Goal: Information Seeking & Learning: Learn about a topic

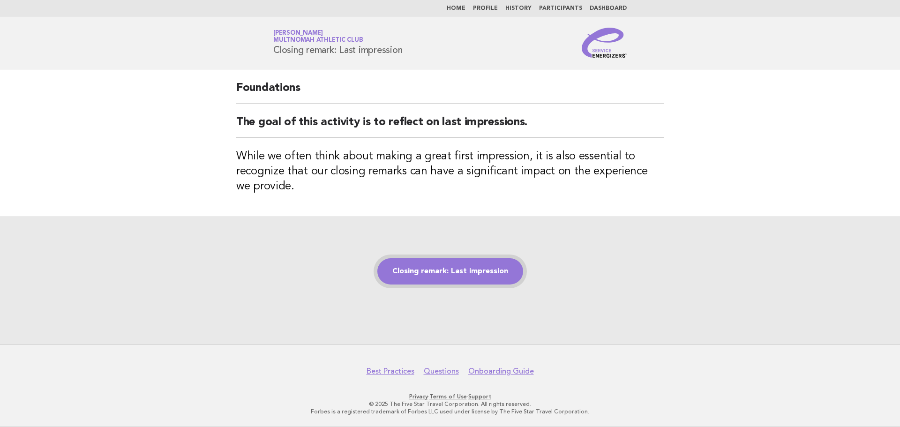
click at [458, 278] on link "Closing remark: Last impression" at bounding box center [450, 271] width 146 height 26
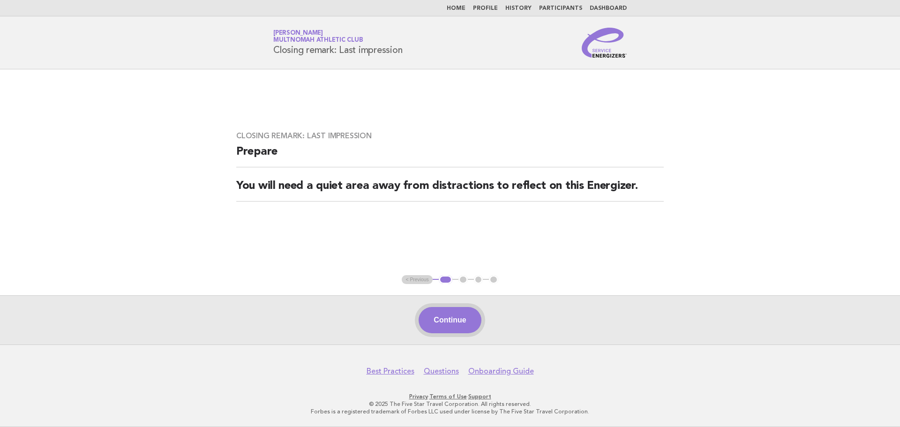
click at [453, 312] on button "Continue" at bounding box center [450, 320] width 62 height 26
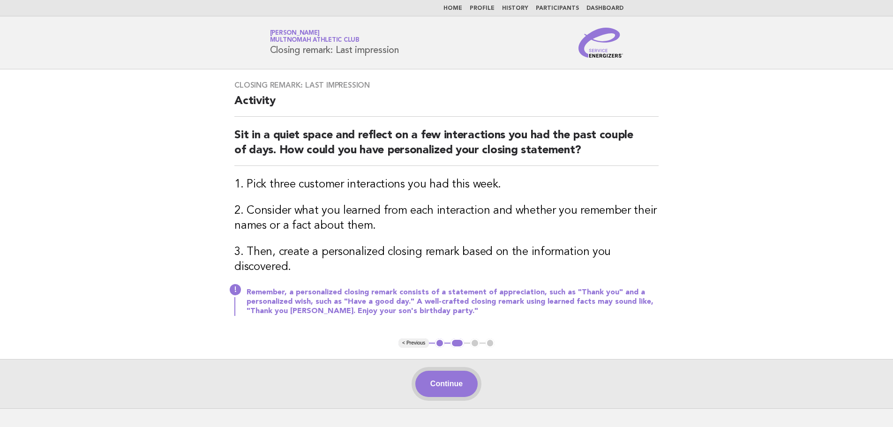
click at [461, 371] on button "Continue" at bounding box center [446, 384] width 62 height 26
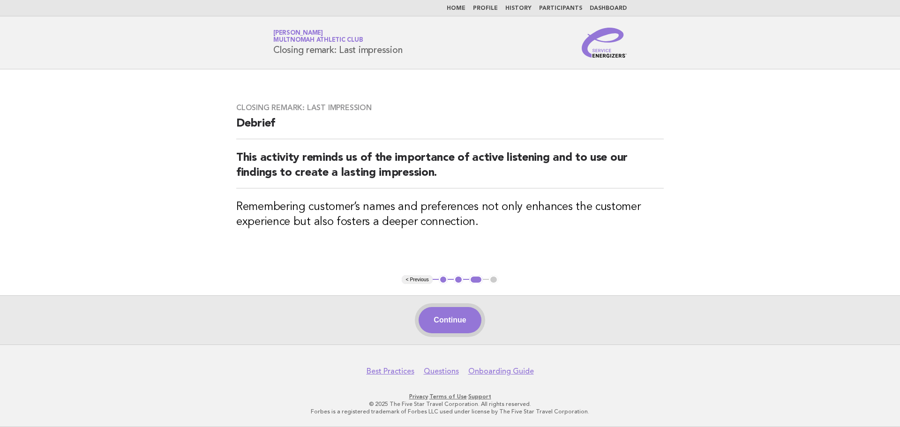
click at [435, 333] on button "Continue" at bounding box center [450, 320] width 62 height 26
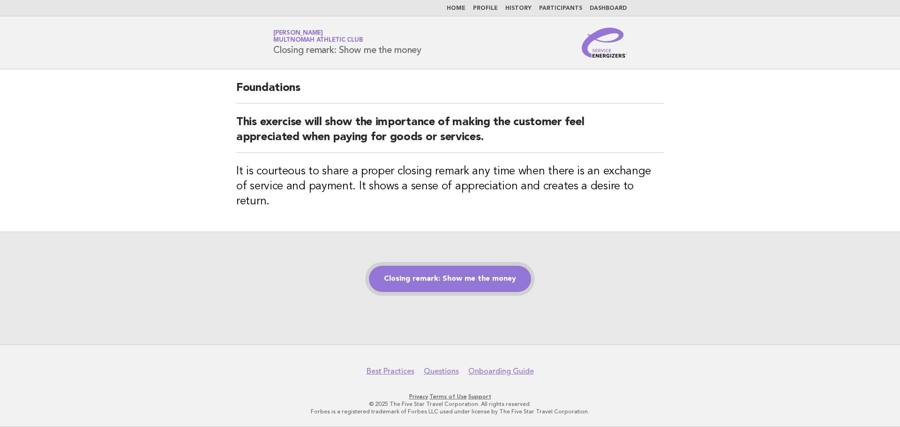
click at [505, 273] on link "Closing remark: Show me the money" at bounding box center [450, 279] width 162 height 26
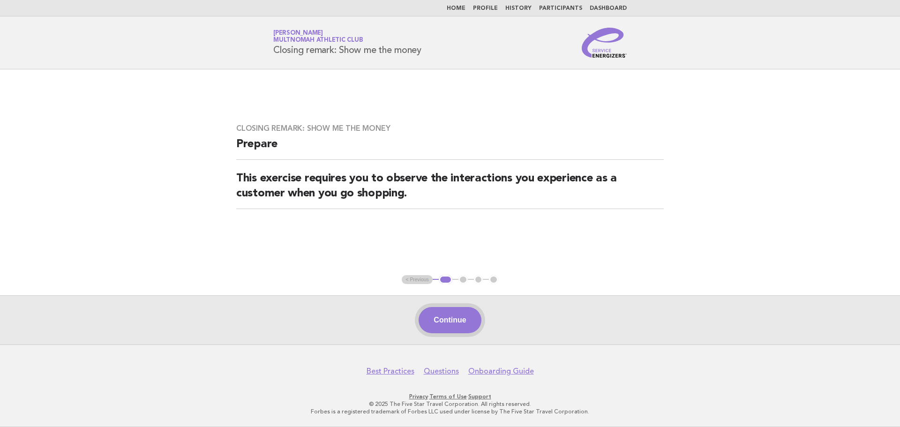
click at [461, 323] on button "Continue" at bounding box center [450, 320] width 62 height 26
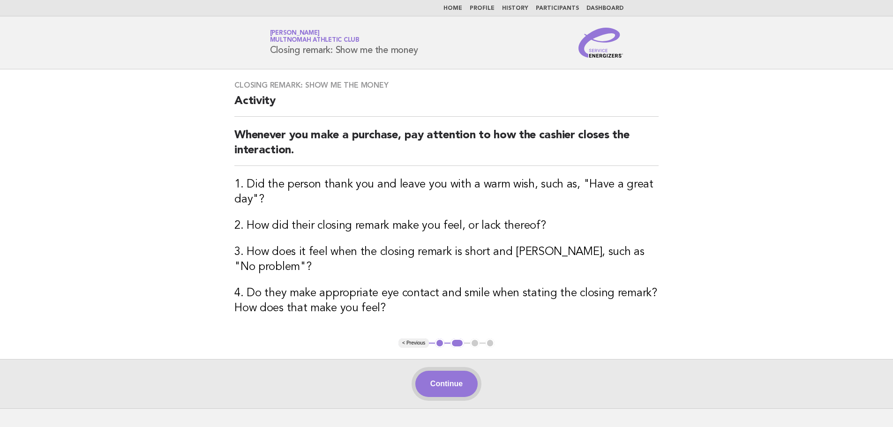
click at [449, 371] on button "Continue" at bounding box center [446, 384] width 62 height 26
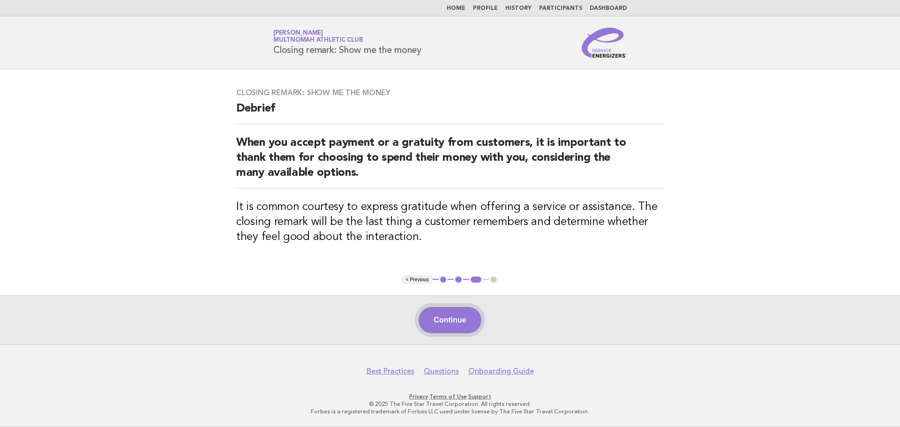
click at [457, 316] on button "Continue" at bounding box center [450, 320] width 62 height 26
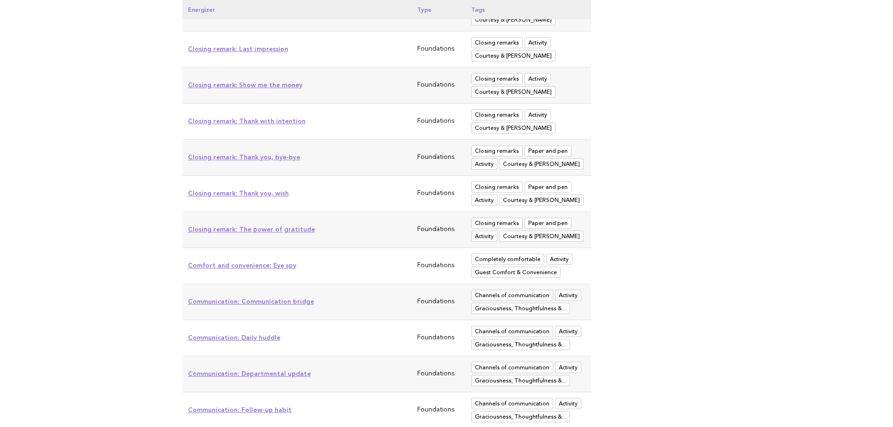
scroll to position [1481, 0]
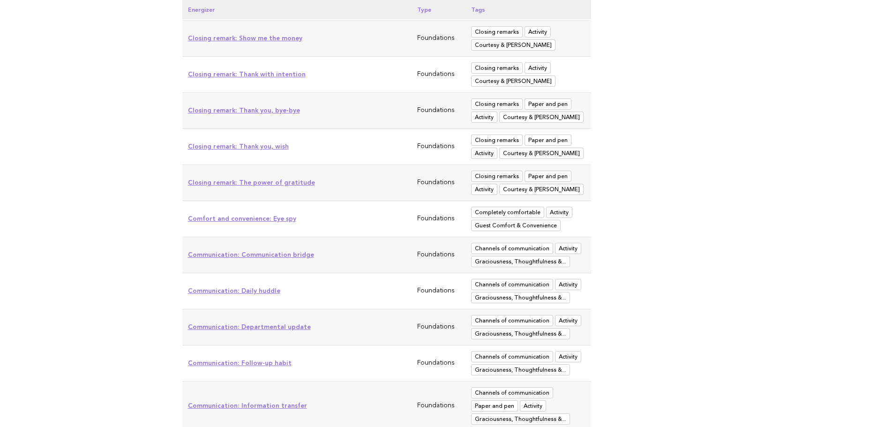
drag, startPoint x: 286, startPoint y: 147, endPoint x: 123, endPoint y: 143, distance: 162.7
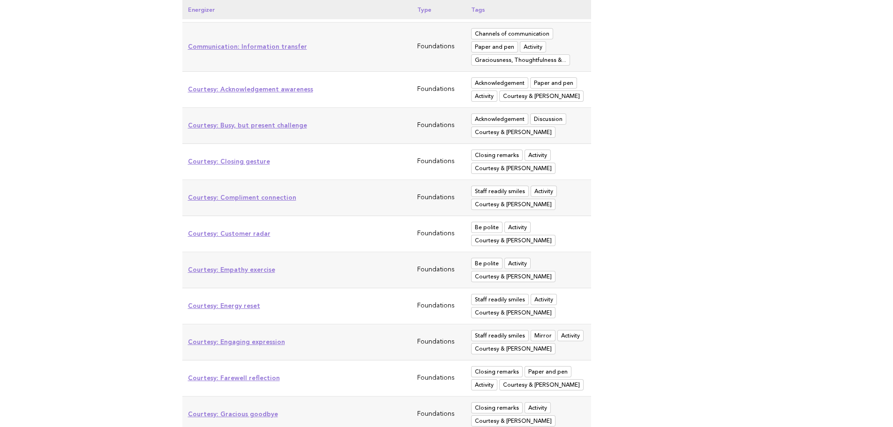
scroll to position [1856, 0]
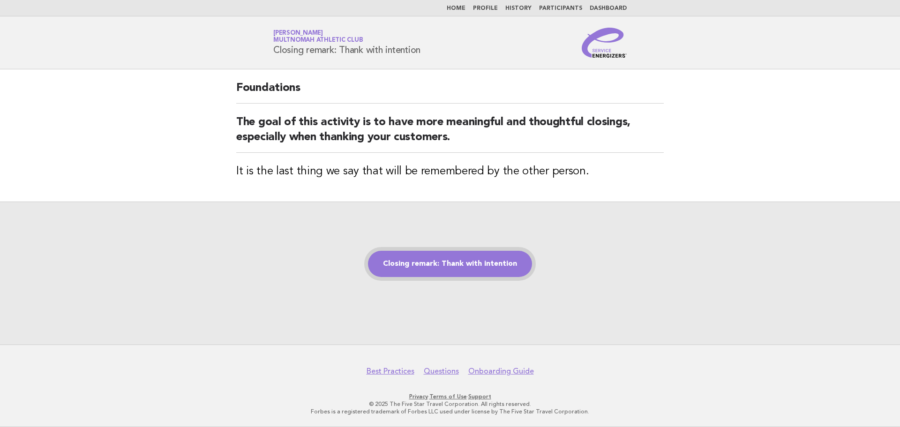
click at [459, 269] on link "Closing remark: Thank with intention" at bounding box center [450, 264] width 164 height 26
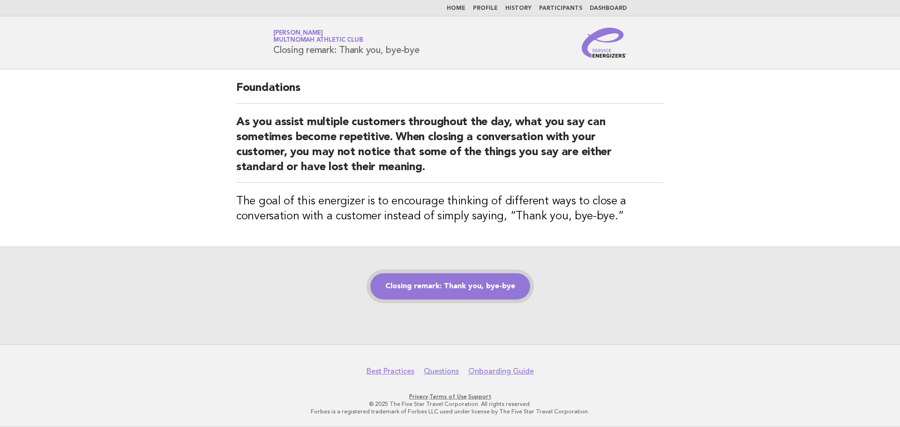
click at [465, 294] on link "Closing remark: Thank you, bye-bye" at bounding box center [450, 286] width 160 height 26
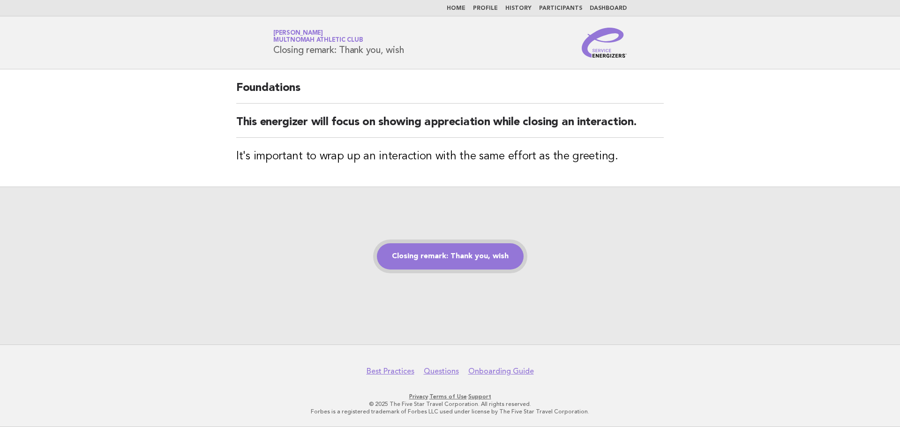
click at [497, 262] on link "Closing remark: Thank you, wish" at bounding box center [450, 256] width 147 height 26
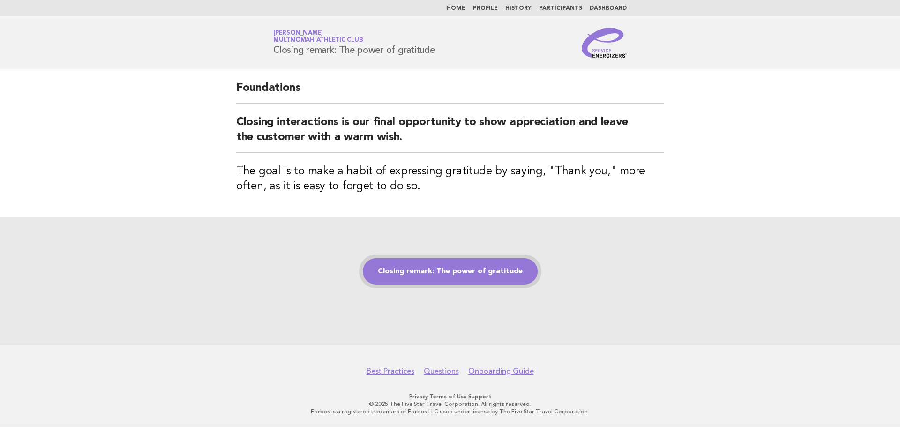
click at [476, 270] on link "Closing remark: The power of gratitude" at bounding box center [450, 271] width 175 height 26
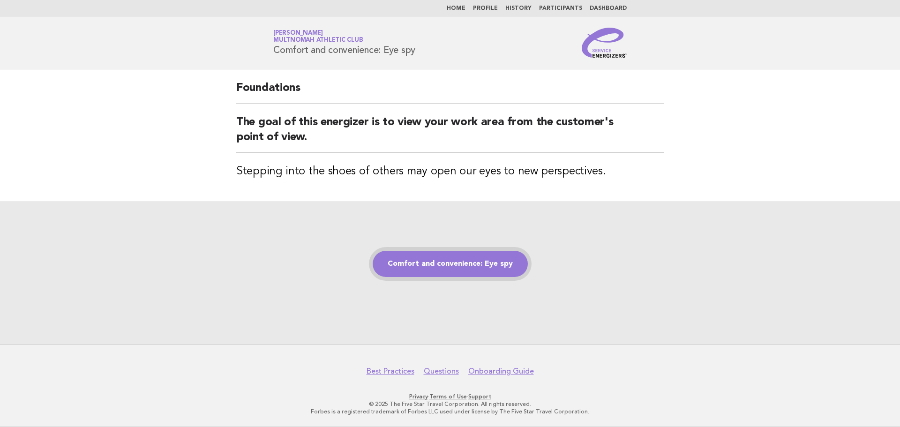
click at [499, 274] on link "Comfort and convenience: Eye spy" at bounding box center [450, 264] width 155 height 26
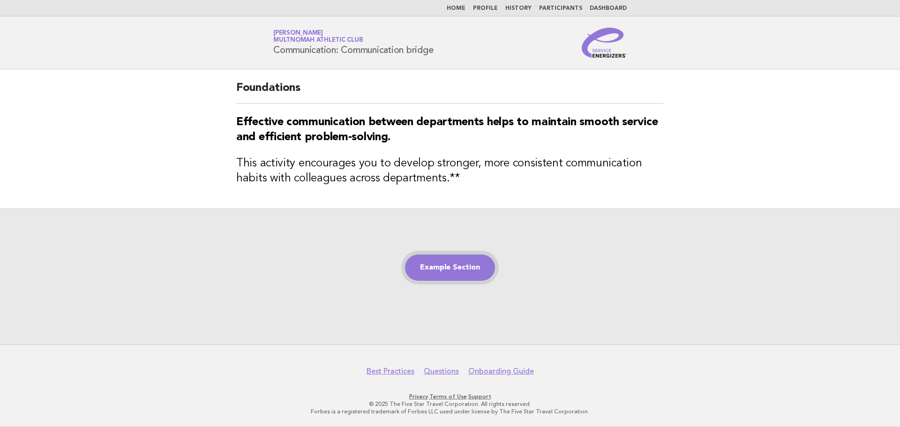
drag, startPoint x: 415, startPoint y: 270, endPoint x: 430, endPoint y: 275, distance: 15.3
click at [415, 270] on link "Example Section" at bounding box center [450, 268] width 90 height 26
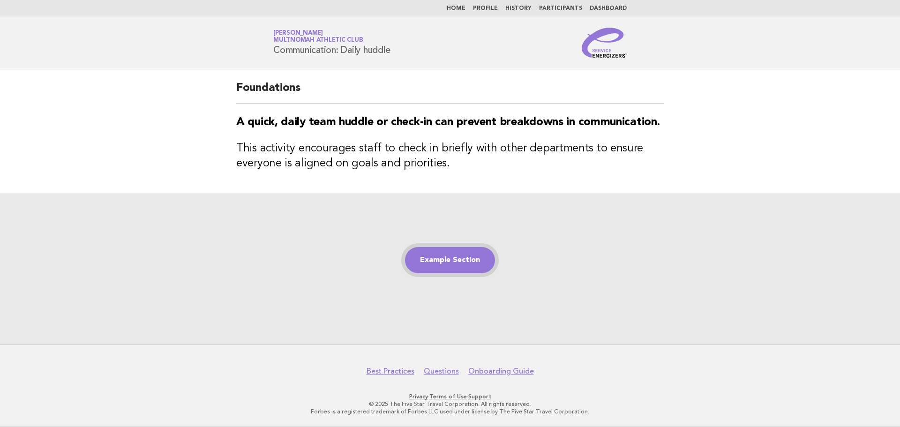
click at [482, 258] on link "Example Section" at bounding box center [450, 260] width 90 height 26
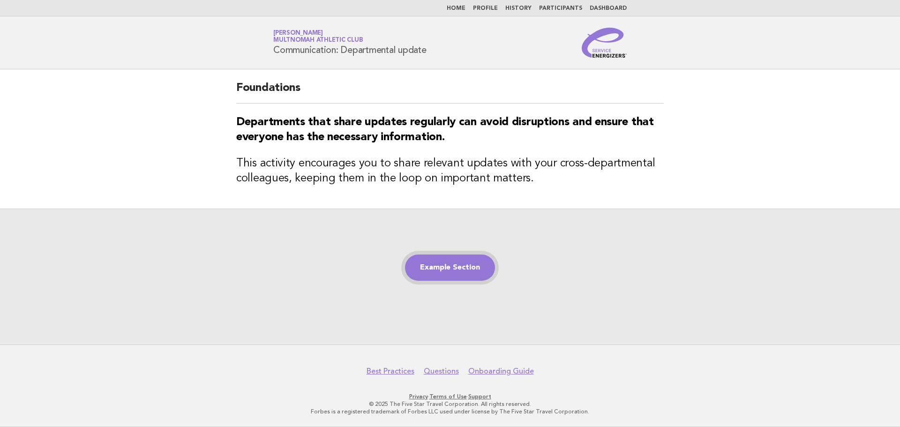
click at [470, 265] on link "Example Section" at bounding box center [450, 268] width 90 height 26
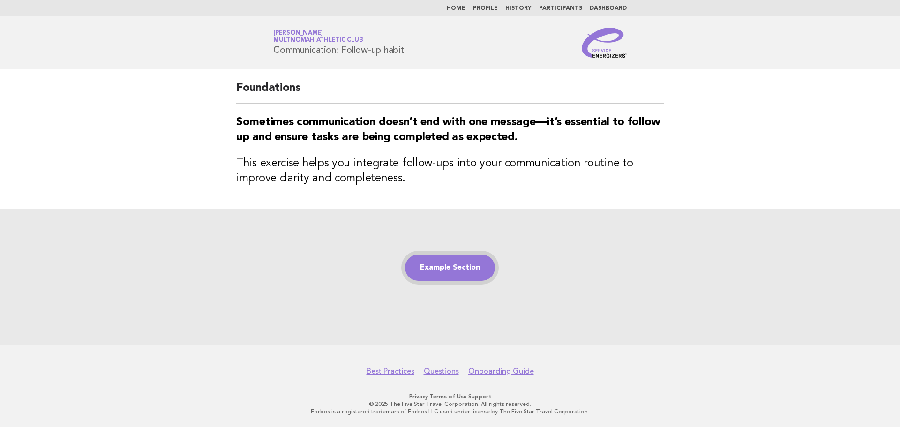
click at [438, 267] on link "Example Section" at bounding box center [450, 268] width 90 height 26
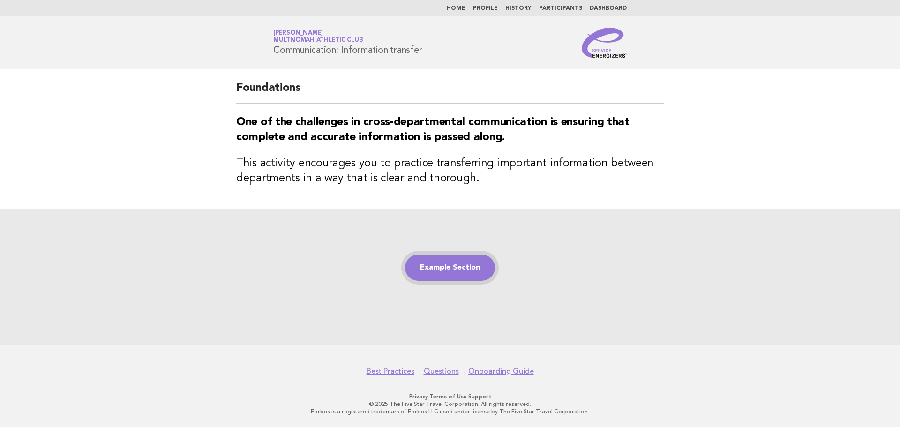
click at [477, 270] on link "Example Section" at bounding box center [450, 268] width 90 height 26
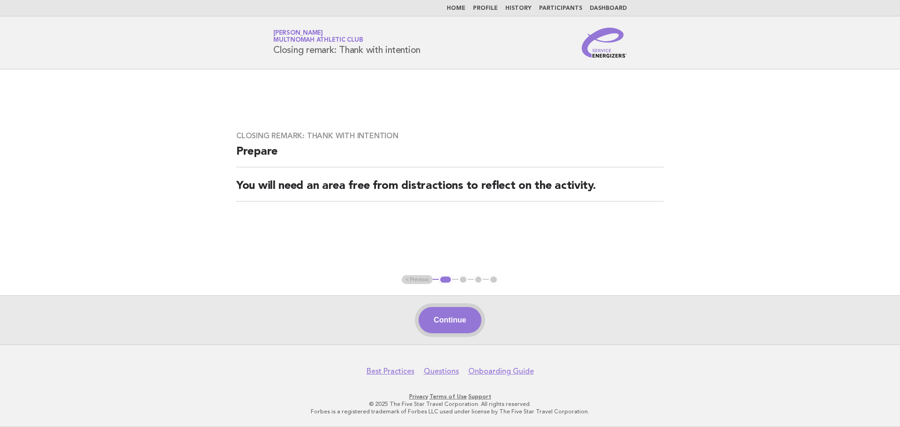
click at [450, 327] on button "Continue" at bounding box center [450, 320] width 62 height 26
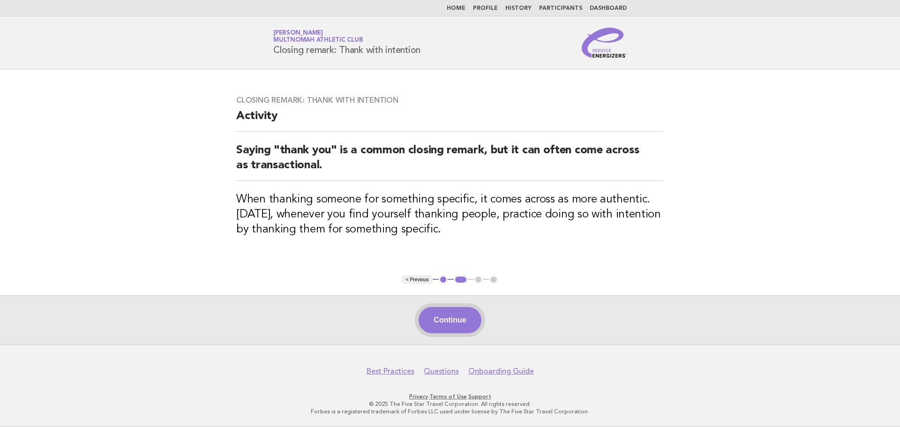
click at [457, 328] on button "Continue" at bounding box center [450, 320] width 62 height 26
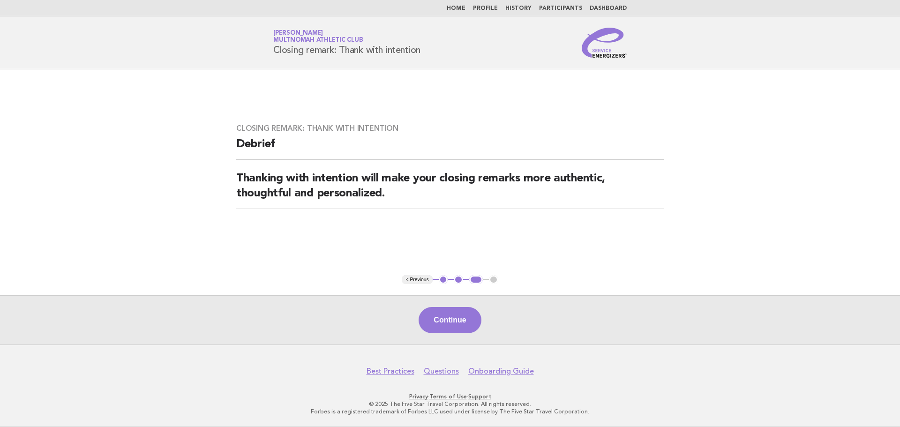
click at [457, 328] on button "Continue" at bounding box center [450, 320] width 62 height 26
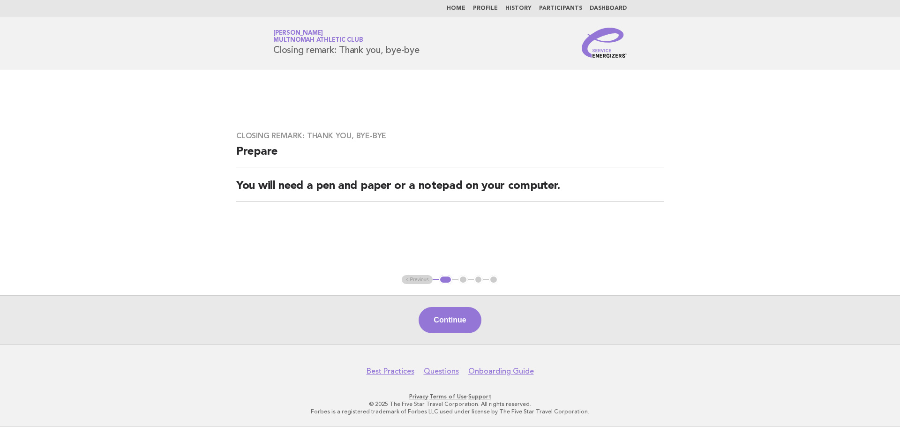
click at [460, 336] on div "Continue" at bounding box center [450, 319] width 900 height 49
click at [460, 333] on button "Continue" at bounding box center [450, 320] width 62 height 26
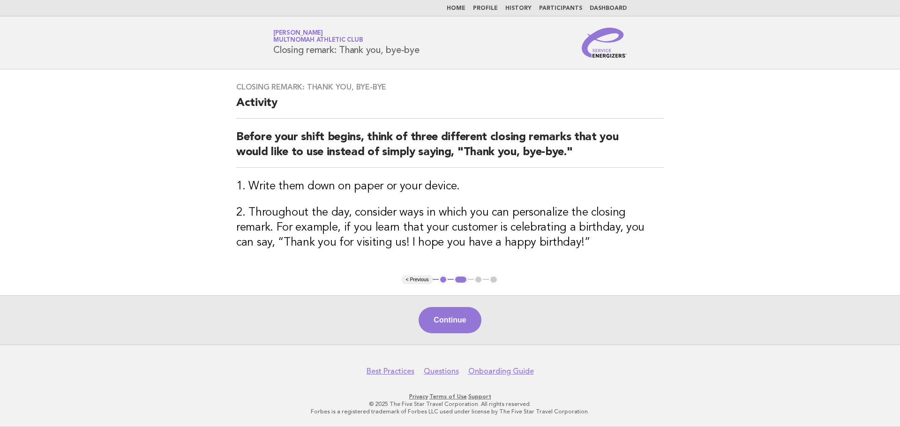
click at [460, 322] on button "Continue" at bounding box center [450, 320] width 62 height 26
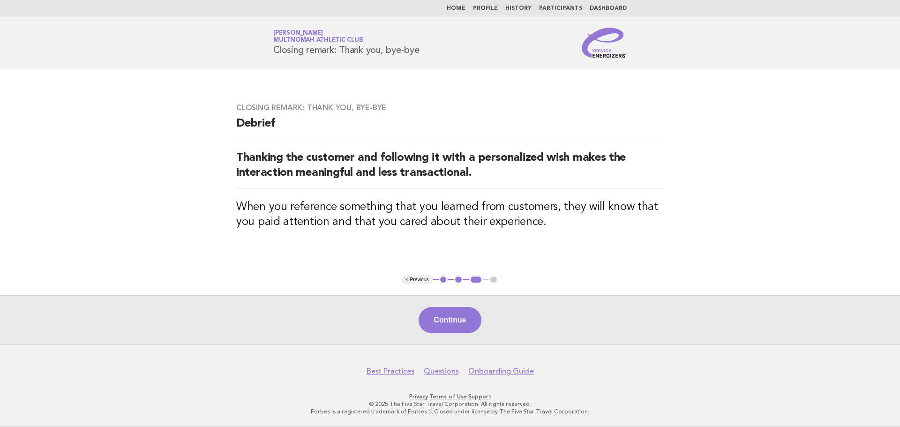
click at [460, 322] on button "Continue" at bounding box center [450, 320] width 62 height 26
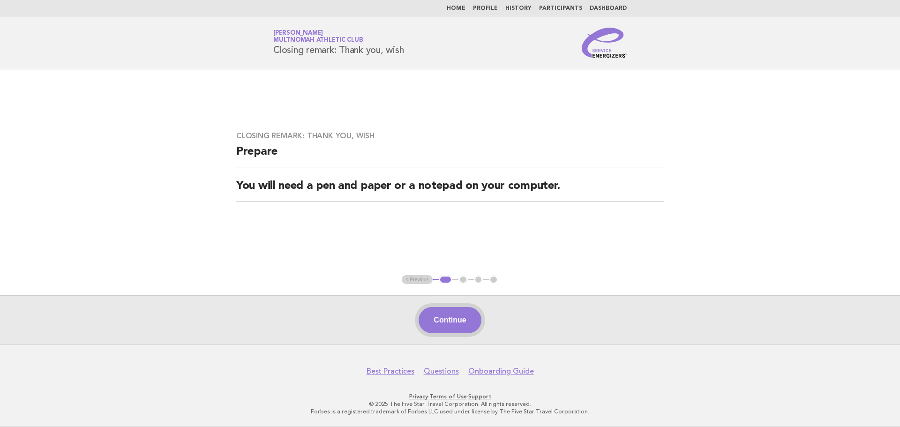
click at [457, 322] on button "Continue" at bounding box center [450, 320] width 62 height 26
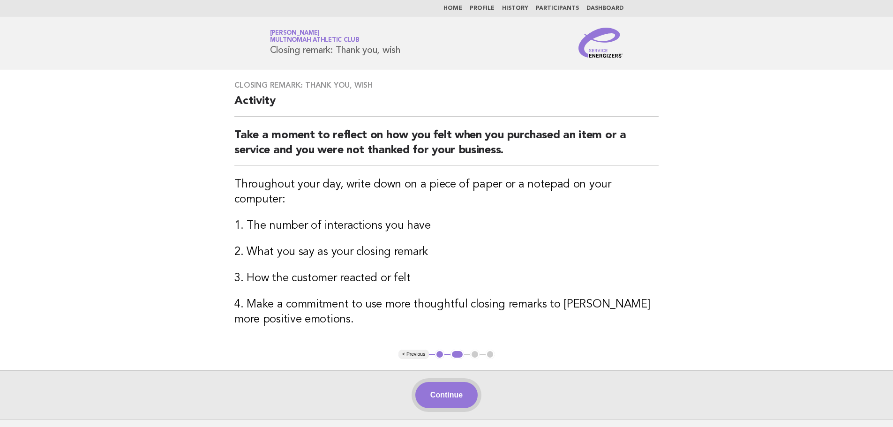
click at [439, 382] on button "Continue" at bounding box center [446, 395] width 62 height 26
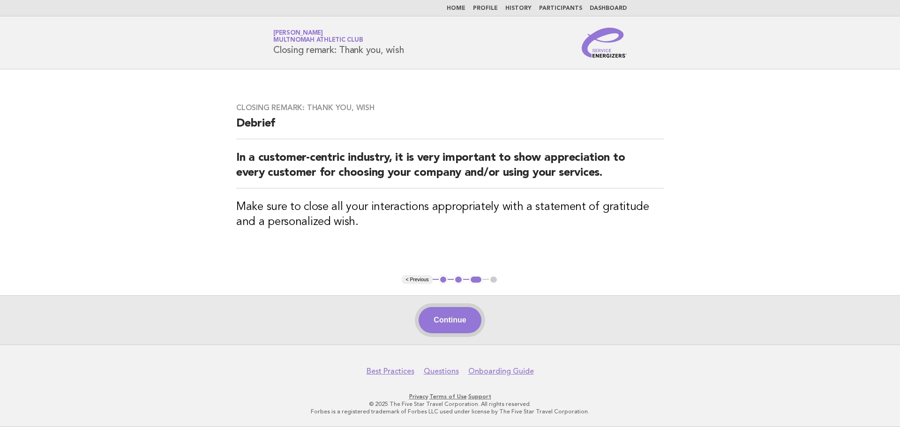
click at [434, 325] on button "Continue" at bounding box center [450, 320] width 62 height 26
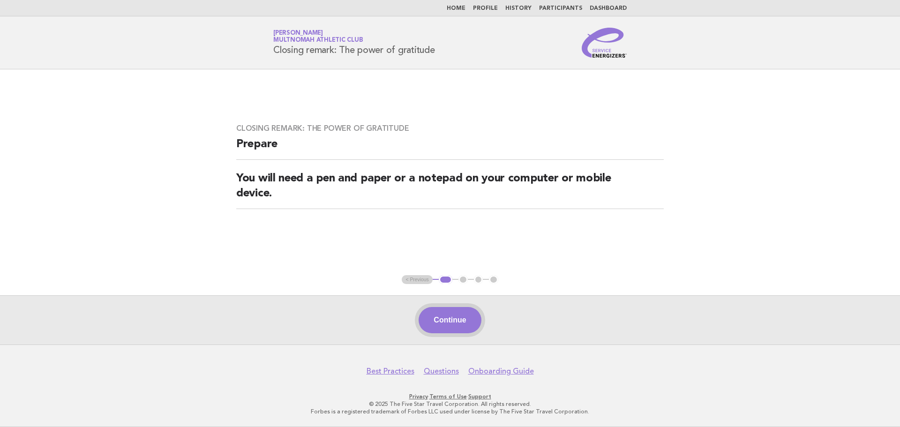
click at [461, 312] on button "Continue" at bounding box center [450, 320] width 62 height 26
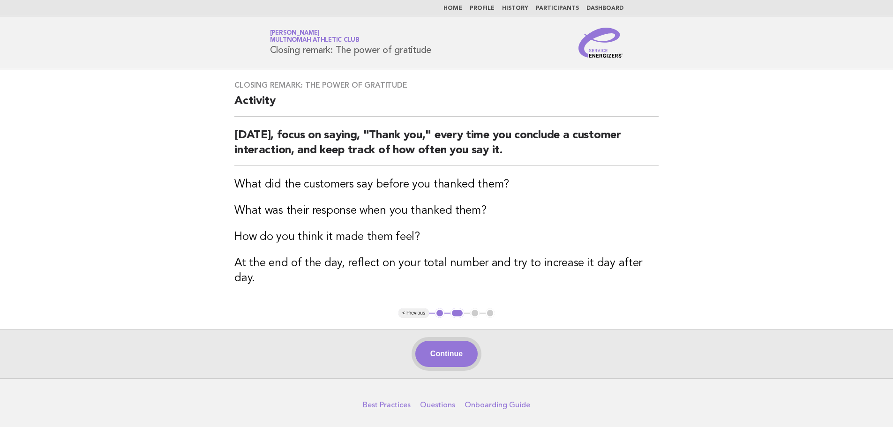
click at [457, 341] on button "Continue" at bounding box center [446, 354] width 62 height 26
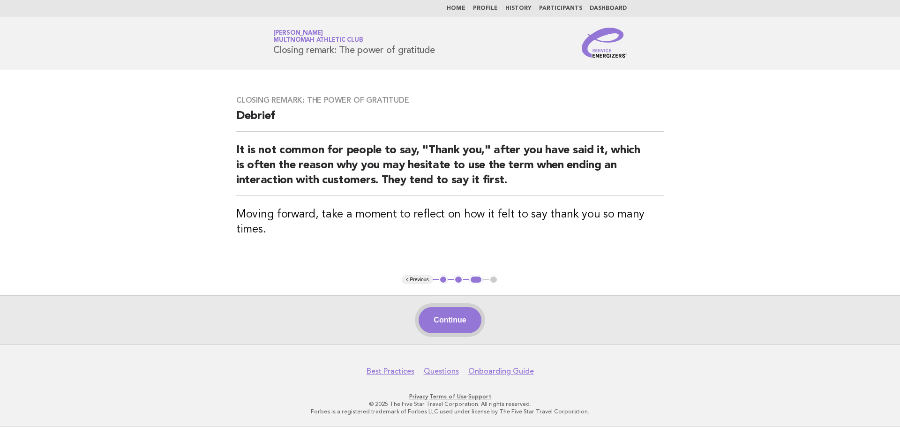
click at [456, 321] on button "Continue" at bounding box center [450, 320] width 62 height 26
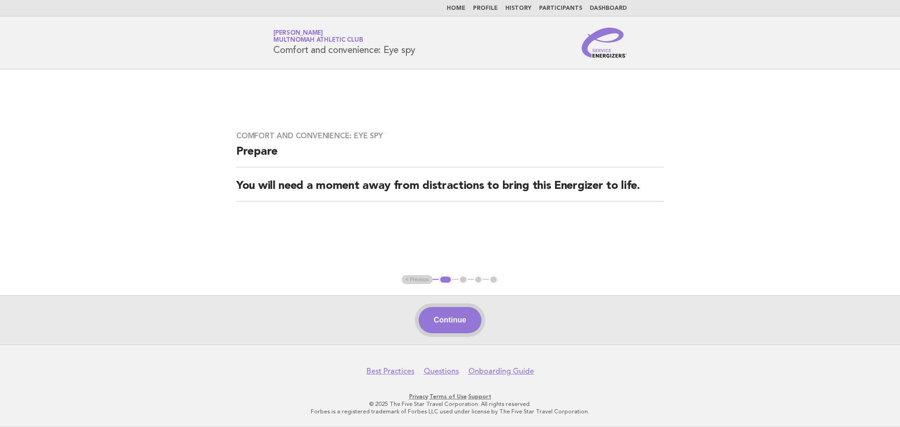
click at [471, 316] on button "Continue" at bounding box center [450, 320] width 62 height 26
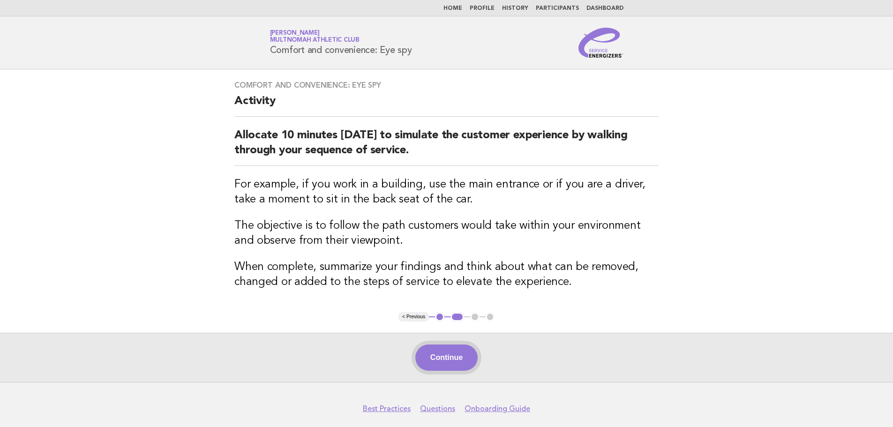
click at [451, 352] on button "Continue" at bounding box center [446, 358] width 62 height 26
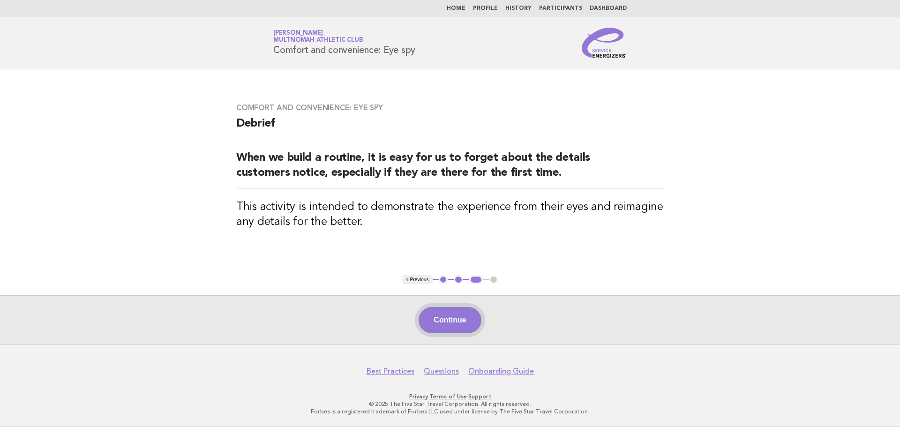
click at [439, 324] on button "Continue" at bounding box center [450, 320] width 62 height 26
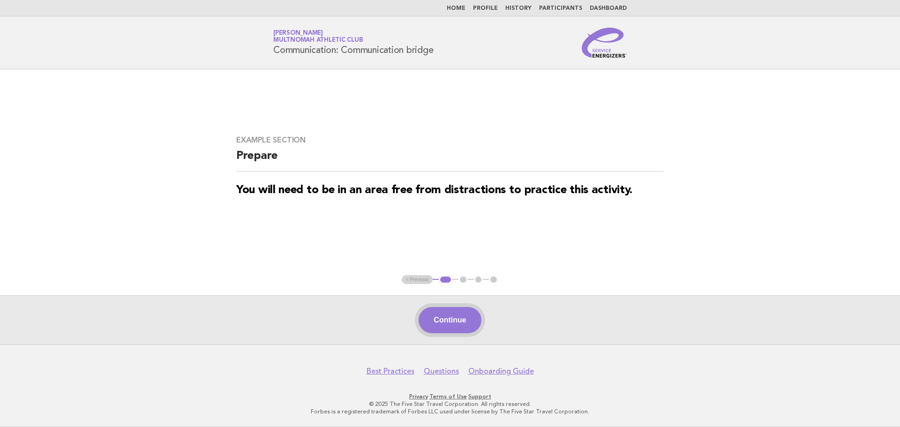
click at [461, 325] on button "Continue" at bounding box center [450, 320] width 62 height 26
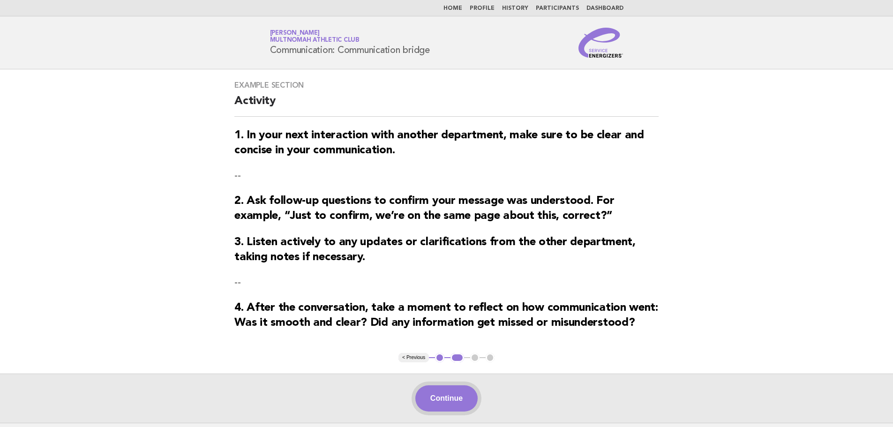
click at [464, 393] on button "Continue" at bounding box center [446, 398] width 62 height 26
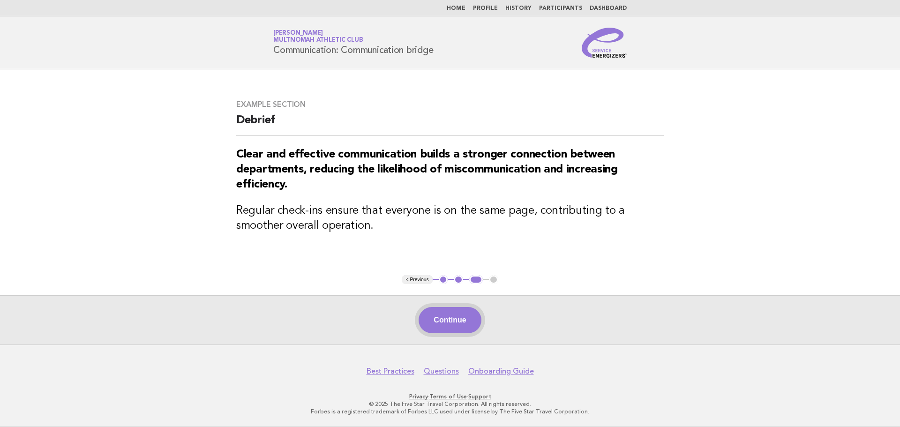
click at [467, 316] on button "Continue" at bounding box center [450, 320] width 62 height 26
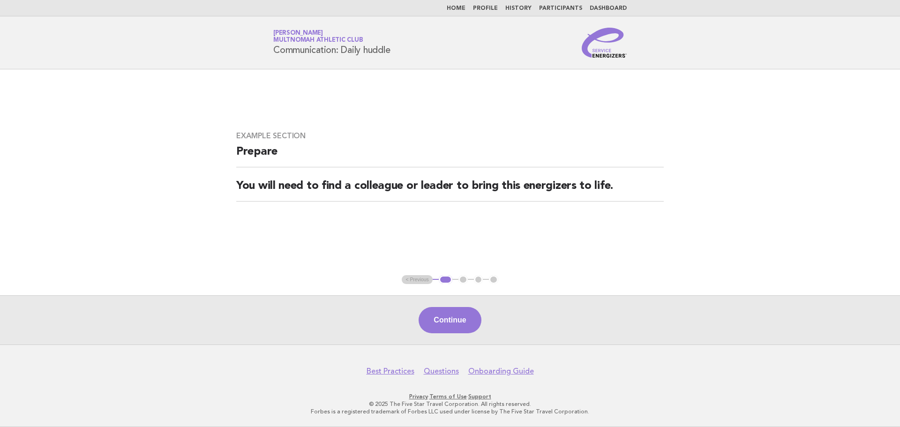
click at [444, 340] on div "Continue" at bounding box center [450, 319] width 900 height 49
click at [448, 312] on button "Continue" at bounding box center [450, 320] width 62 height 26
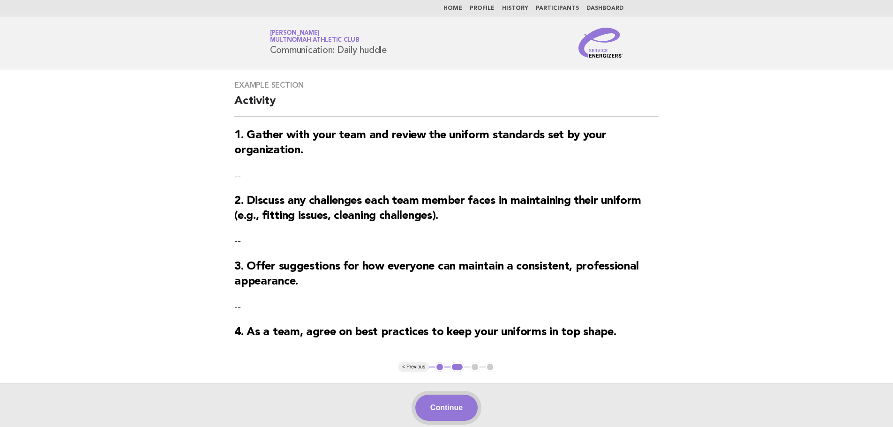
click at [448, 406] on button "Continue" at bounding box center [446, 408] width 62 height 26
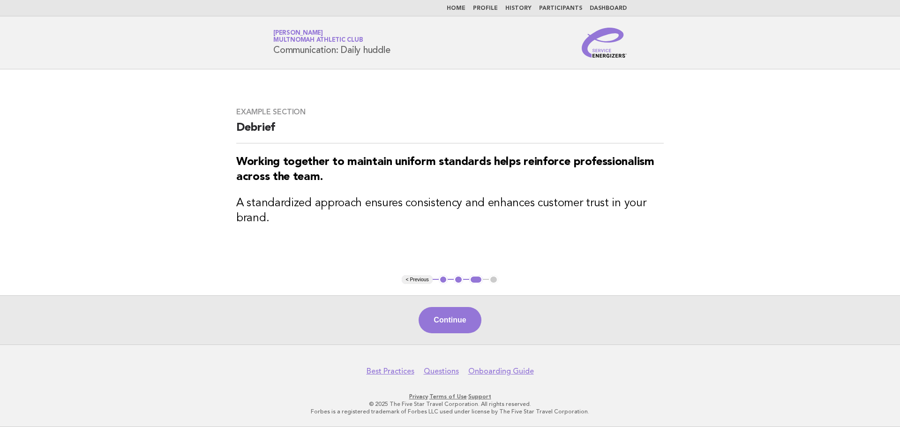
drag, startPoint x: 447, startPoint y: 320, endPoint x: 456, endPoint y: 319, distance: 8.5
click at [447, 320] on button "Continue" at bounding box center [450, 320] width 62 height 26
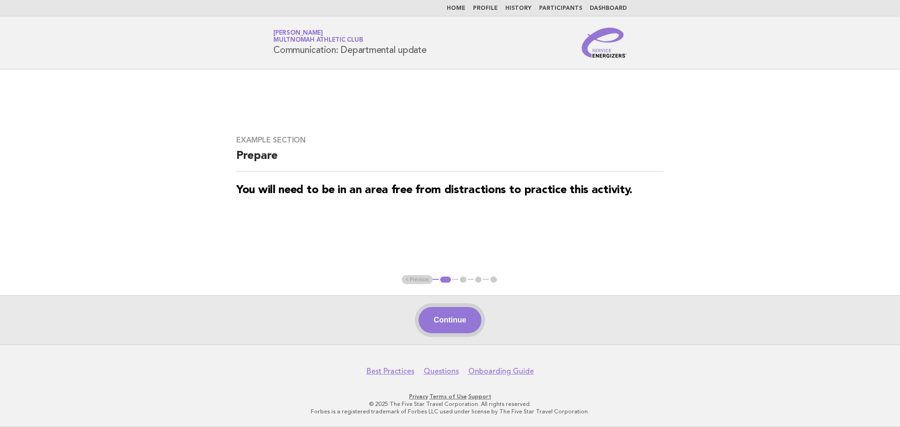
click at [471, 308] on button "Continue" at bounding box center [450, 320] width 62 height 26
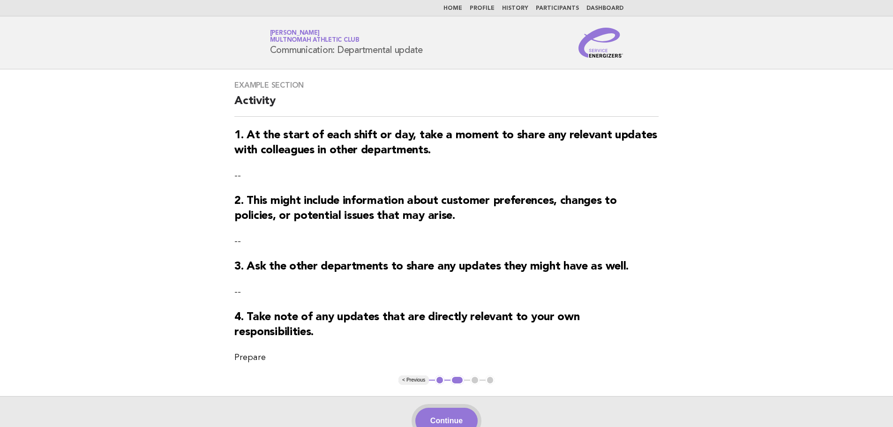
click at [458, 408] on button "Continue" at bounding box center [446, 421] width 62 height 26
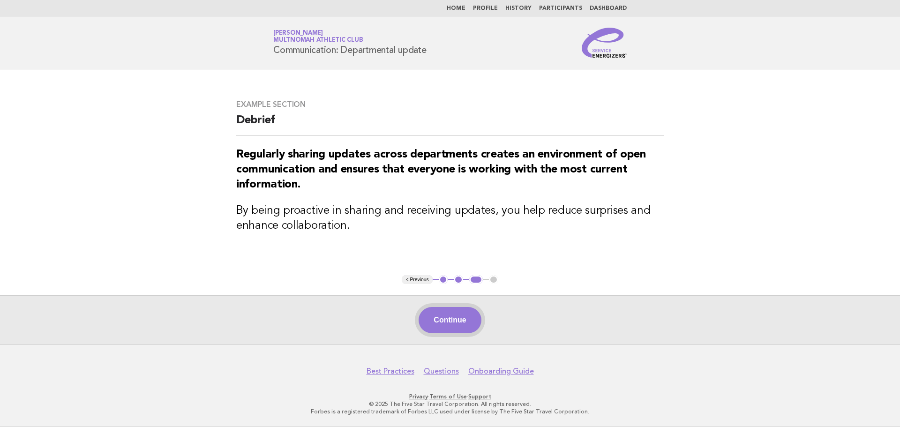
click at [463, 318] on button "Continue" at bounding box center [450, 320] width 62 height 26
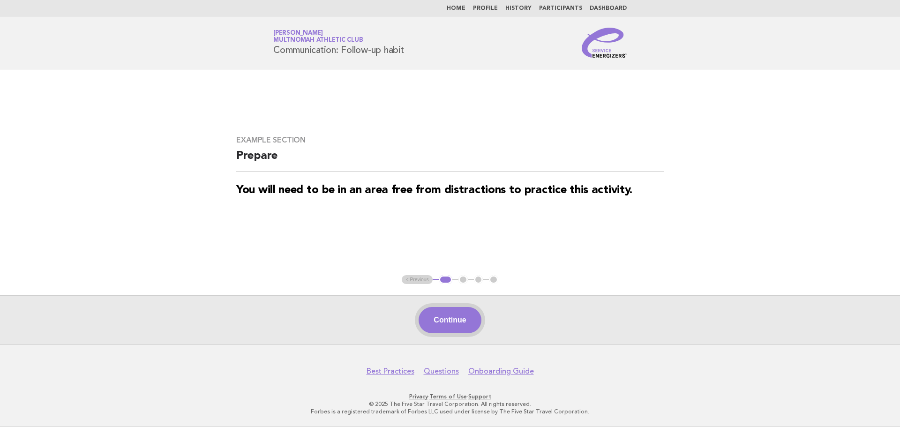
click at [448, 316] on button "Continue" at bounding box center [450, 320] width 62 height 26
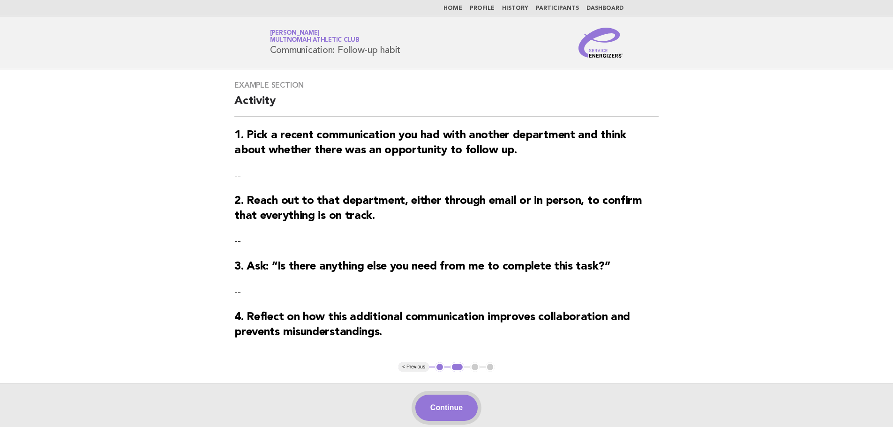
click at [459, 402] on button "Continue" at bounding box center [446, 408] width 62 height 26
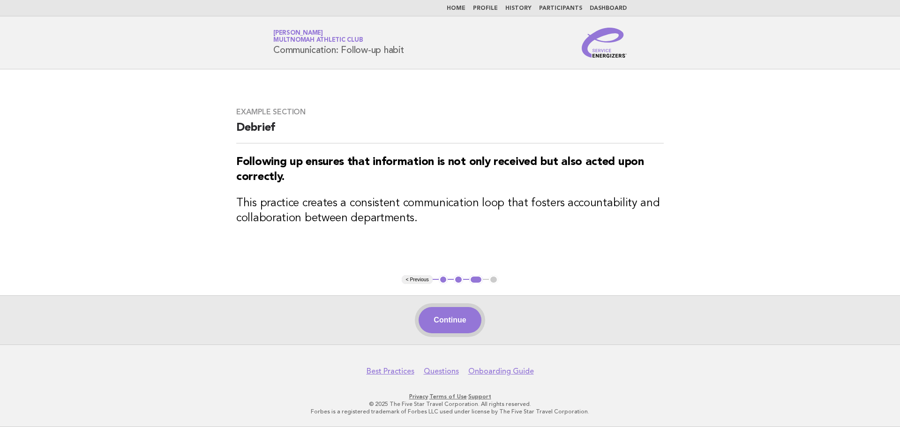
click at [466, 318] on button "Continue" at bounding box center [450, 320] width 62 height 26
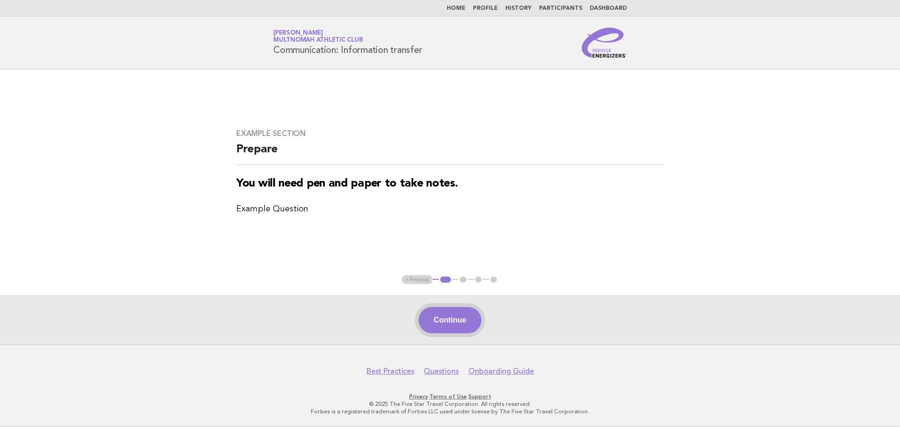
click at [453, 324] on button "Continue" at bounding box center [450, 320] width 62 height 26
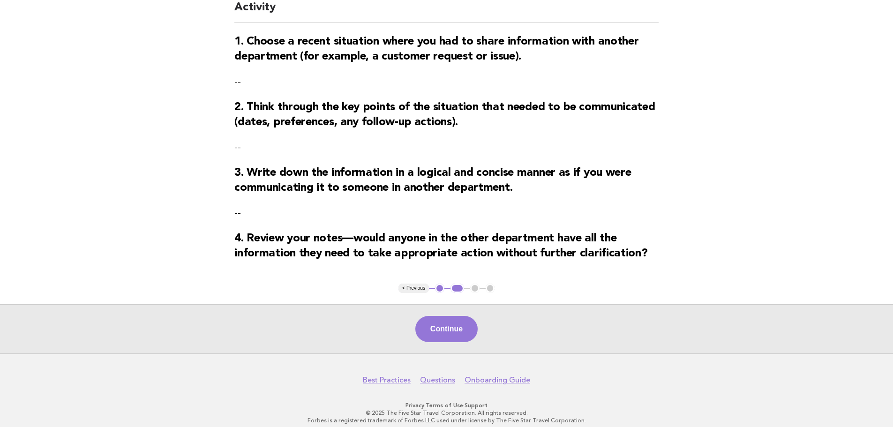
scroll to position [106, 0]
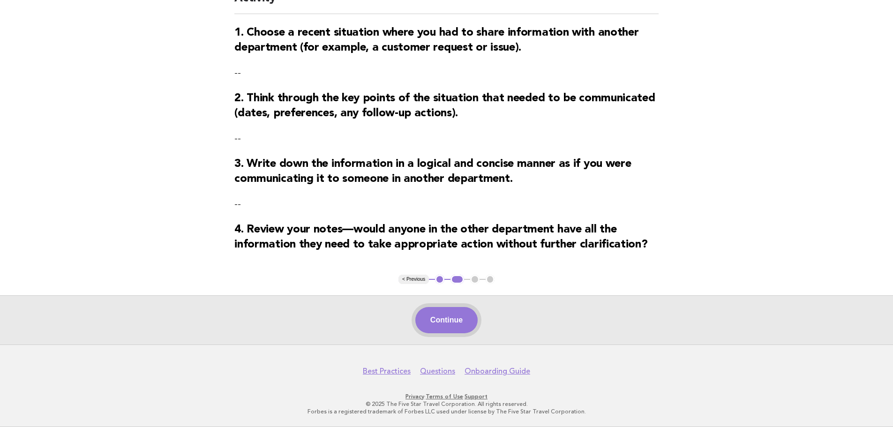
click at [450, 320] on button "Continue" at bounding box center [446, 320] width 62 height 26
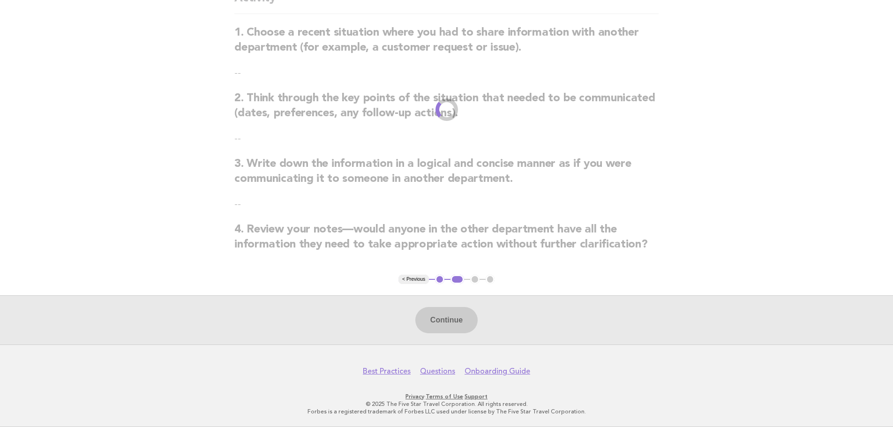
scroll to position [0, 0]
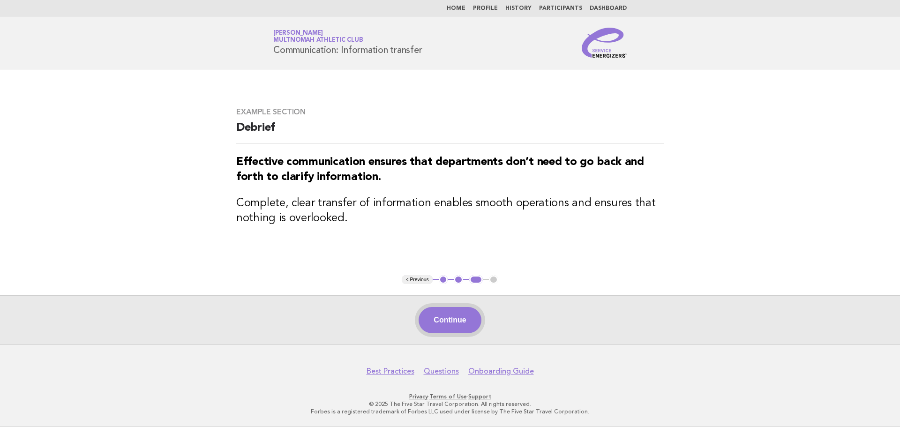
click at [450, 322] on button "Continue" at bounding box center [450, 320] width 62 height 26
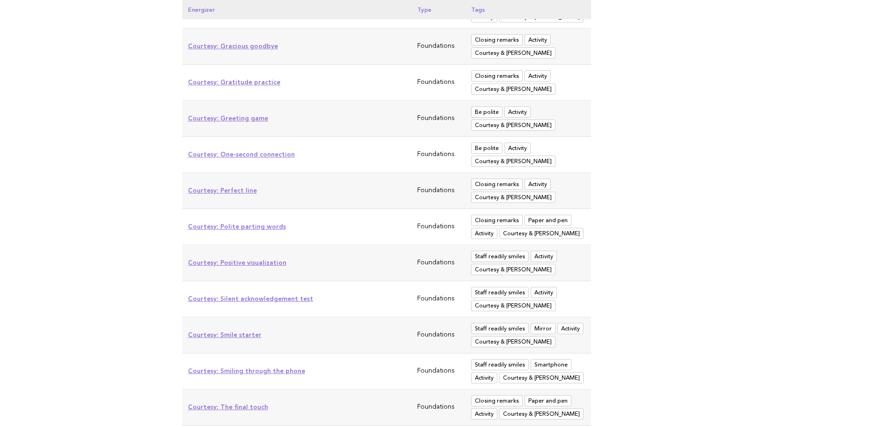
scroll to position [2212, 0]
